Goal: Use online tool/utility: Use online tool/utility

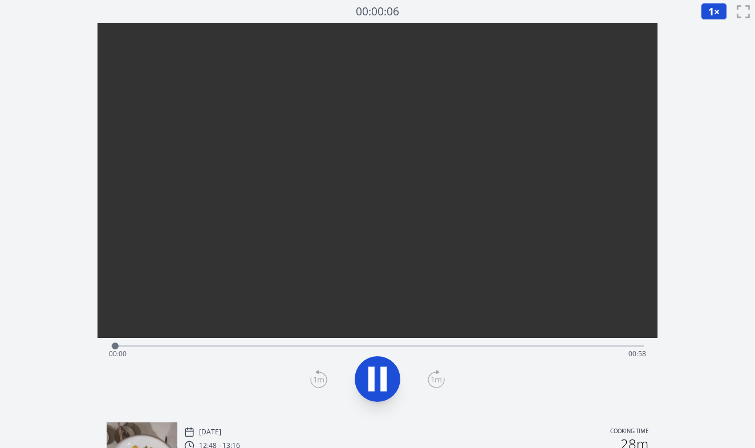
click at [159, 345] on div "Time elapsed: 00:00 Time remaining: 00:58" at bounding box center [378, 354] width 538 height 18
click at [204, 346] on div "Time elapsed: 00:06 Time remaining: 00:52" at bounding box center [378, 354] width 538 height 18
click at [366, 376] on icon at bounding box center [378, 379] width 32 height 32
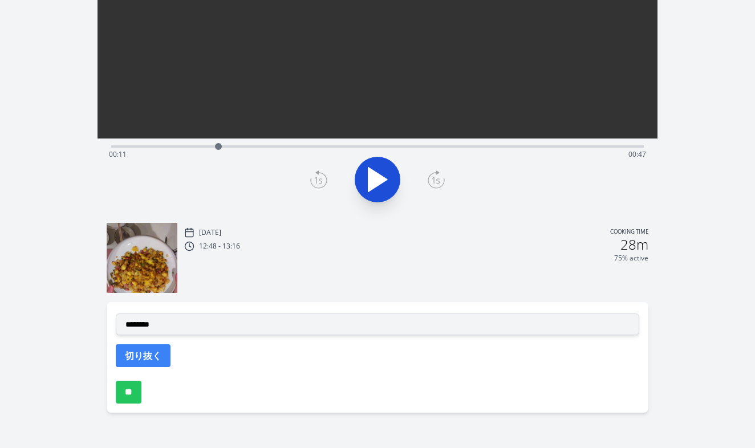
scroll to position [200, 0]
select select "**********"
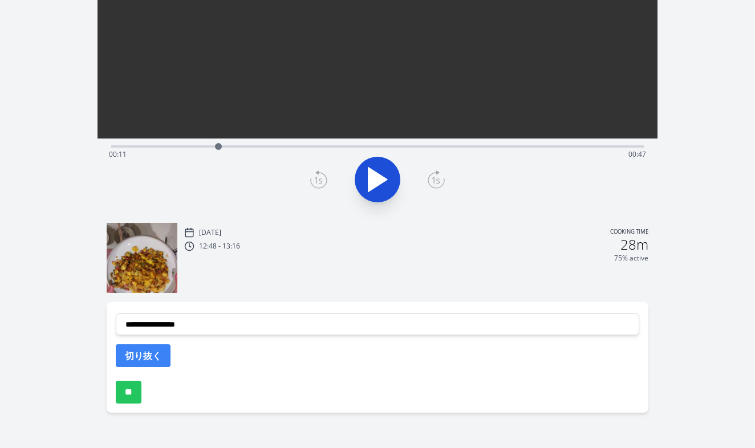
click at [244, 147] on div "Time elapsed: 00:11 Time remaining: 00:47" at bounding box center [378, 154] width 538 height 18
click at [143, 359] on button "切り抜く" at bounding box center [143, 356] width 55 height 23
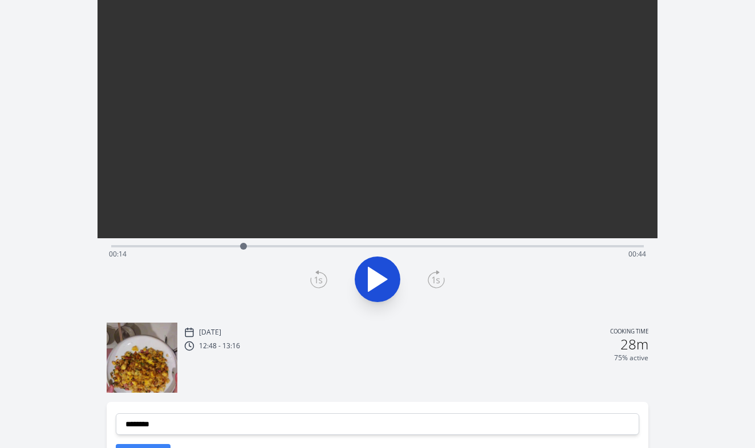
scroll to position [87, 0]
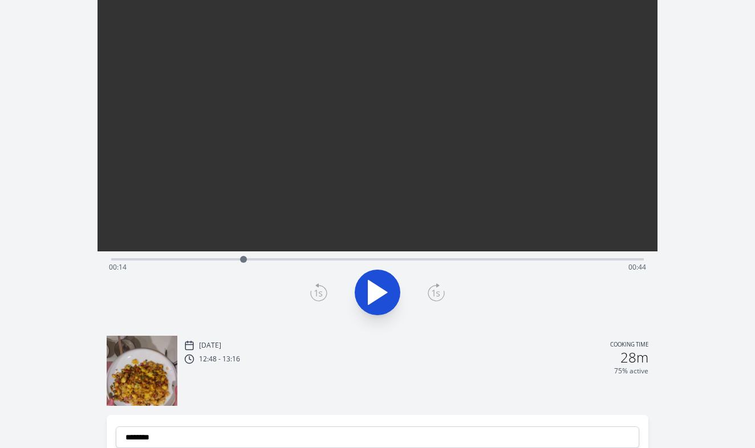
click at [315, 257] on div "Time elapsed: 00:14 Time remaining: 00:44" at bounding box center [377, 259] width 533 height 14
click at [354, 255] on div "Time elapsed: 00:22 Time remaining: 00:36" at bounding box center [377, 259] width 533 height 14
click at [334, 260] on div "Time elapsed: 00:26 Time remaining: 00:32" at bounding box center [378, 267] width 538 height 18
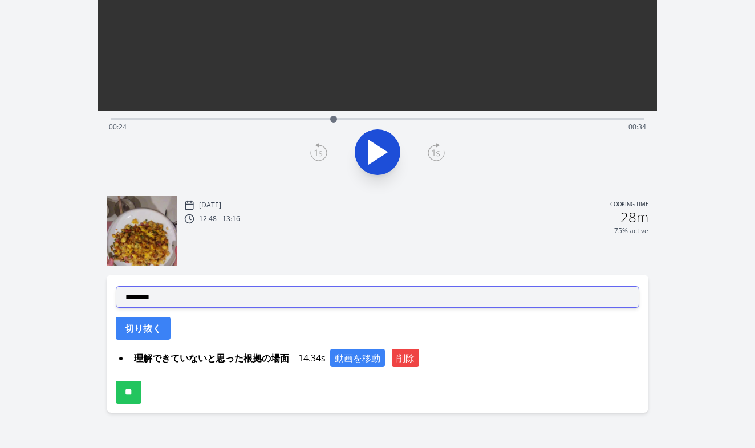
scroll to position [227, 0]
select select "**********"
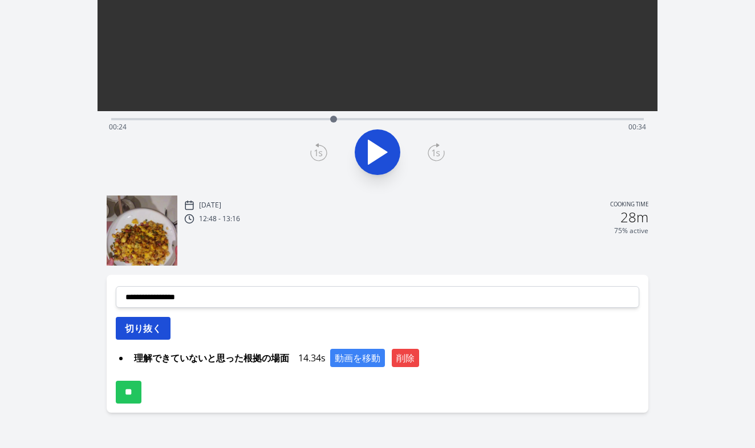
click at [155, 324] on button "切り抜く" at bounding box center [143, 328] width 55 height 23
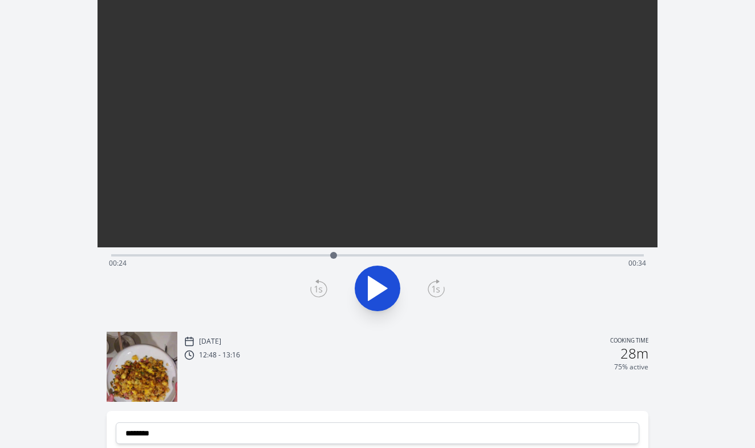
scroll to position [86, 0]
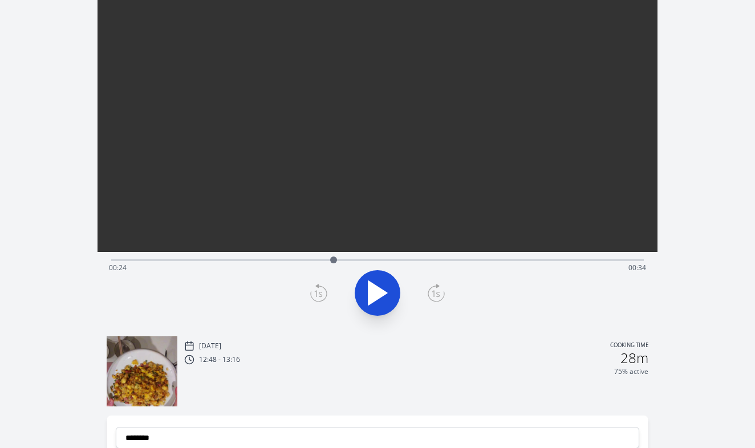
click at [311, 259] on div "Time elapsed: 00:24 Time remaining: 00:34" at bounding box center [378, 268] width 538 height 18
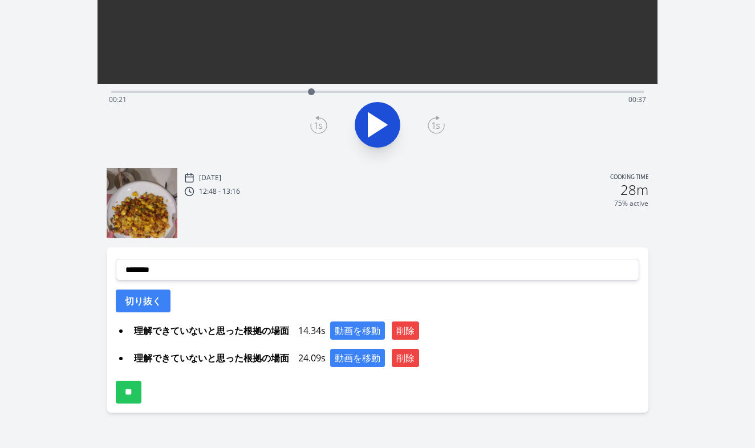
scroll to position [254, 0]
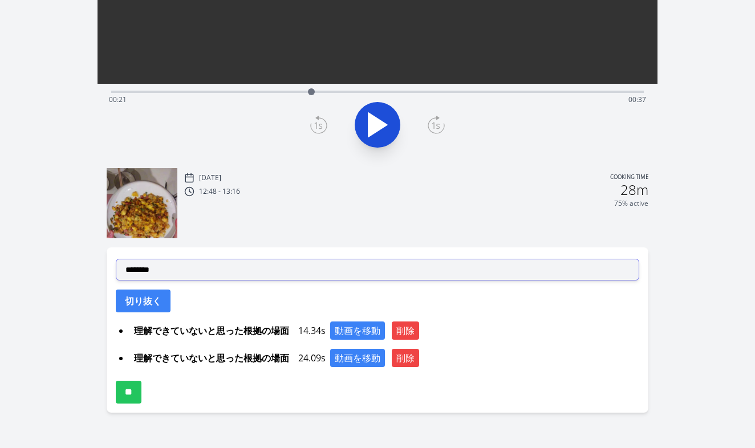
select select "**********"
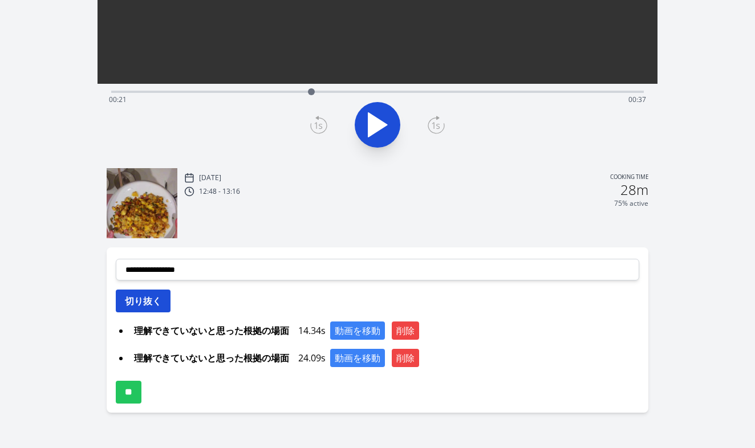
click at [149, 307] on button "切り抜く" at bounding box center [143, 301] width 55 height 23
select select
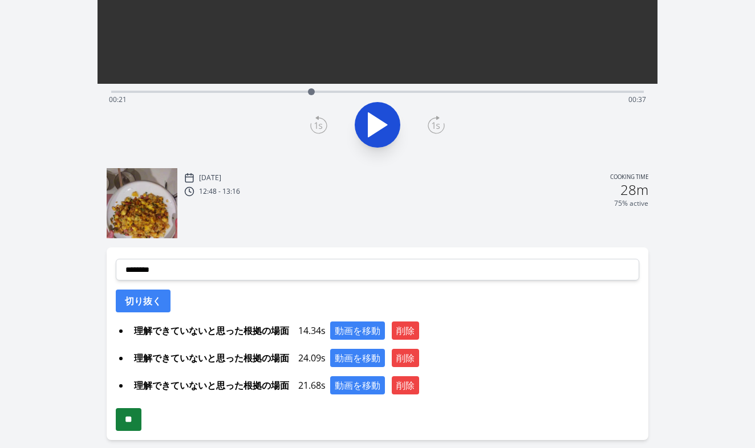
click at [141, 420] on input "**" at bounding box center [129, 419] width 26 height 23
